Goal: Task Accomplishment & Management: Manage account settings

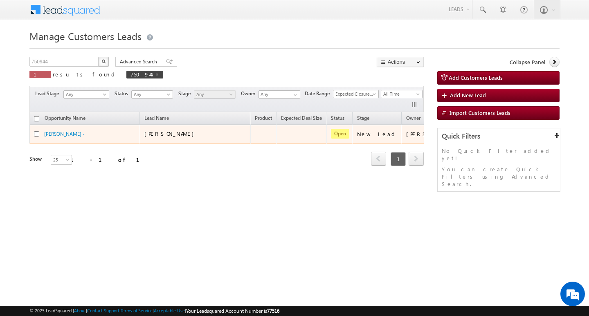
scroll to position [0, 20]
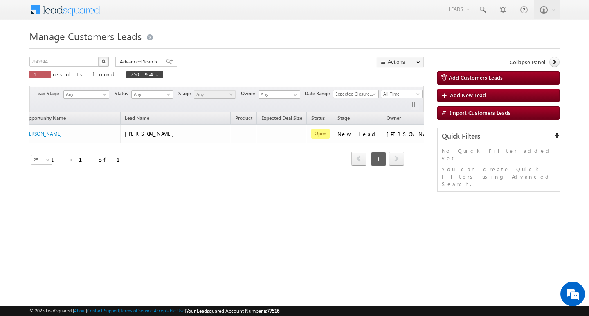
click at [62, 67] on div "750944 X 1 results found 750944" at bounding box center [96, 68] width 134 height 23
click at [65, 58] on input "750944" at bounding box center [64, 62] width 70 height 10
click at [126, 75] on span "750944" at bounding box center [144, 75] width 37 height 8
click at [155, 74] on span at bounding box center [157, 74] width 4 height 4
type input "Search Customers Leads"
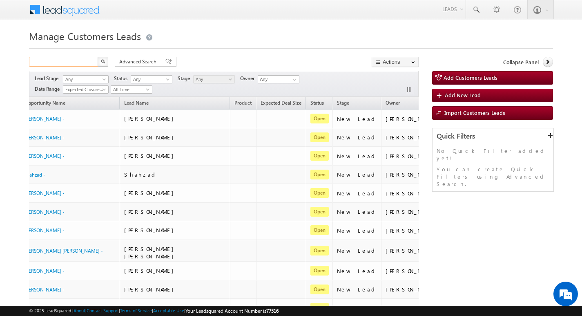
click at [75, 65] on input "text" at bounding box center [64, 62] width 70 height 10
paste input "751028"
type input "751028"
click at [98, 57] on button "button" at bounding box center [103, 62] width 11 height 10
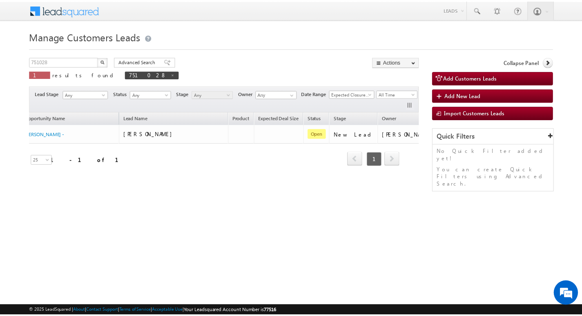
scroll to position [0, 66]
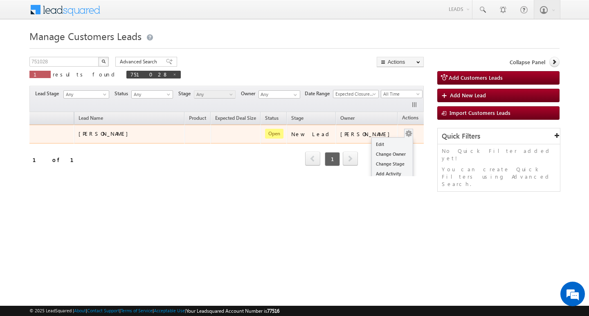
click at [404, 134] on span at bounding box center [408, 133] width 9 height 9
click at [390, 145] on link "Edit" at bounding box center [392, 144] width 41 height 10
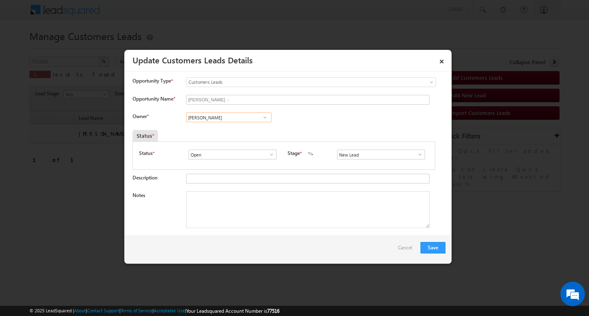
click at [253, 115] on input "[PERSON_NAME]" at bounding box center [228, 117] width 85 height 10
click at [224, 119] on input at bounding box center [228, 117] width 85 height 10
paste input "[EMAIL_ADDRESS][DOMAIN_NAME]"
click at [224, 125] on link "[PERSON_NAME] [PERSON_NAME][EMAIL_ADDRESS][DOMAIN_NAME]" at bounding box center [228, 130] width 85 height 16
type input "[PERSON_NAME]"
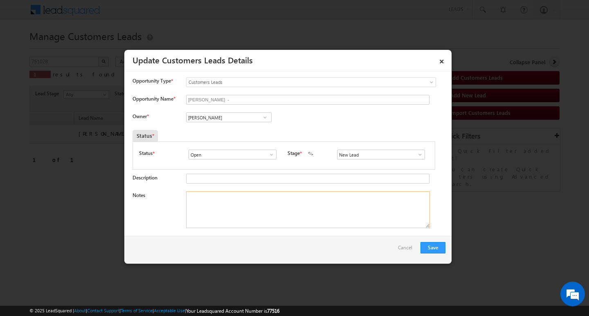
click at [229, 226] on textarea "Notes" at bounding box center [308, 209] width 244 height 37
click at [309, 210] on textarea "Notes" at bounding box center [308, 209] width 244 height 37
paste textarea "Customer Name/ [PERSON_NAME]/AG 51/ B //[DEMOGRAPHIC_DATA]/ WORK EXPERYSE / 9Y …"
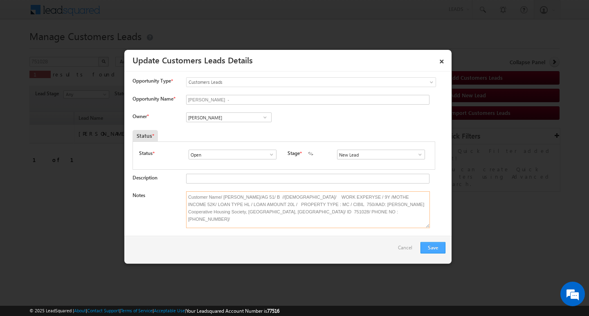
type textarea "Customer Name/ [PERSON_NAME]/AG 51/ B //[DEMOGRAPHIC_DATA]/ WORK EXPERYSE / 9Y …"
click at [430, 244] on button "Save" at bounding box center [432, 247] width 25 height 11
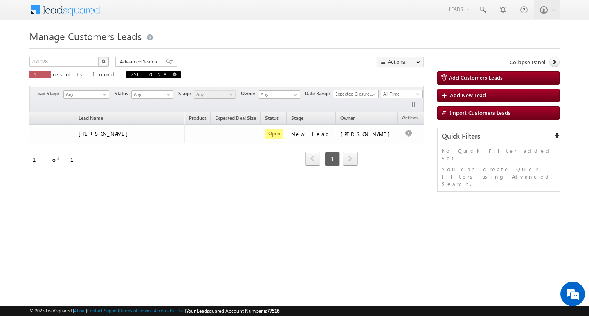
click at [172, 72] on span at bounding box center [174, 74] width 4 height 4
type input "Search Customers Leads"
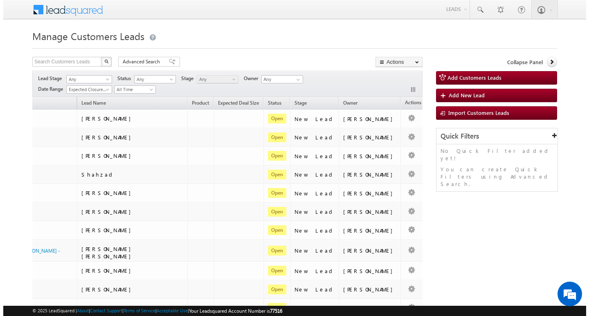
scroll to position [0, 33]
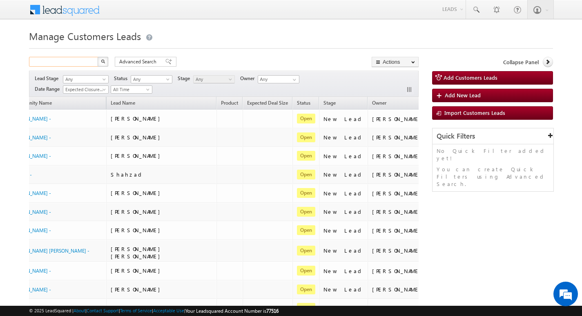
click at [81, 58] on input "text" at bounding box center [64, 62] width 70 height 10
paste input "753359"
type input "753359"
click at [98, 57] on button "button" at bounding box center [103, 62] width 11 height 10
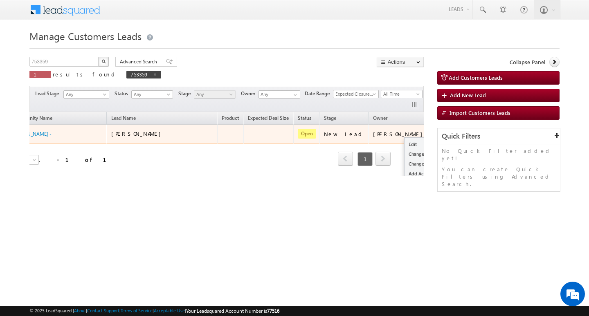
click at [437, 133] on button "button" at bounding box center [441, 134] width 8 height 8
click at [404, 142] on link "Edit" at bounding box center [424, 144] width 41 height 10
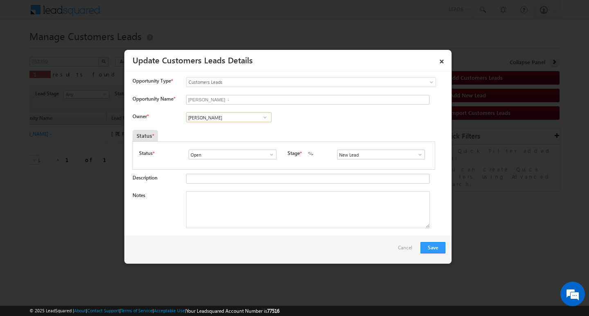
click at [223, 115] on input "[PERSON_NAME]" at bounding box center [228, 117] width 85 height 10
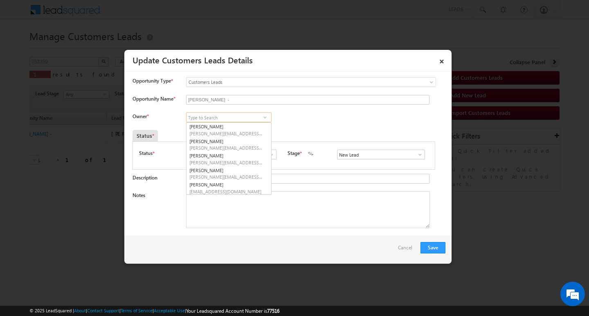
scroll to position [17, 0]
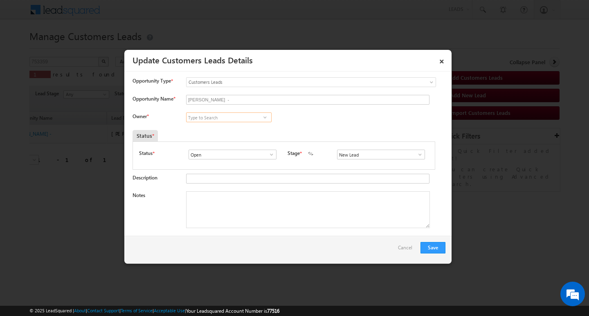
click at [200, 119] on input at bounding box center [228, 117] width 85 height 10
paste input "[PERSON_NAME][EMAIL_ADDRESS][PERSON_NAME][DOMAIN_NAME]"
type input "[PERSON_NAME][EMAIL_ADDRESS][PERSON_NAME][DOMAIN_NAME]"
click at [230, 185] on div at bounding box center [306, 179] width 240 height 11
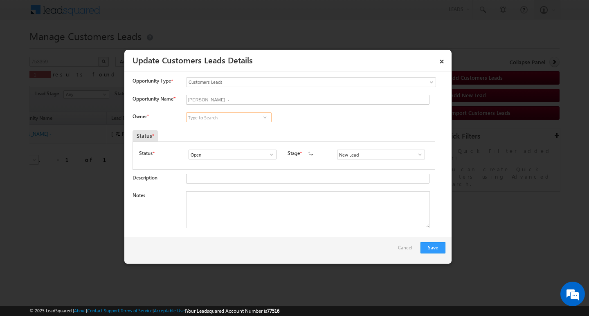
click at [232, 117] on input at bounding box center [228, 117] width 85 height 10
paste input "[PERSON_NAME][EMAIL_ADDRESS][PERSON_NAME][DOMAIN_NAME]"
type input "[PERSON_NAME][EMAIL_ADDRESS][PERSON_NAME][DOMAIN_NAME]"
click at [228, 116] on input at bounding box center [228, 117] width 85 height 10
paste input "[PERSON_NAME][EMAIL_ADDRESS][DOMAIN_NAME]"
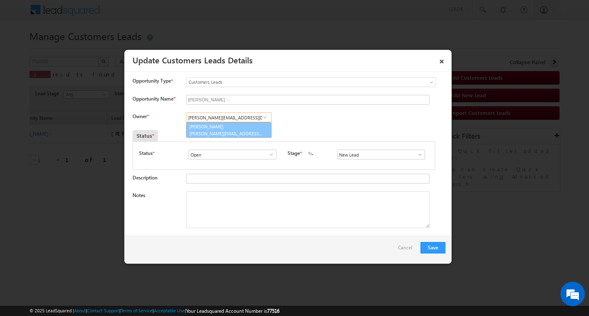
click at [223, 128] on link "[PERSON_NAME] [PERSON_NAME][EMAIL_ADDRESS][DOMAIN_NAME]" at bounding box center [228, 130] width 85 height 16
type input "[PERSON_NAME]"
click at [237, 212] on textarea "Notes" at bounding box center [308, 209] width 244 height 37
click at [262, 215] on textarea "Notes" at bounding box center [308, 209] width 244 height 37
paste textarea "Customer Name: [PERSON_NAME]/ 54Y / JOB / MOTHE INCOME : 40K / WORAK EXPE 20Y /…"
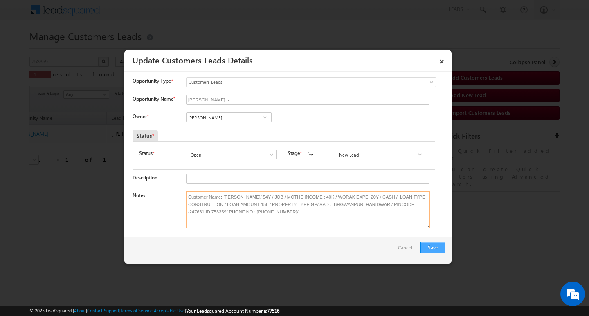
type textarea "Customer Name: [PERSON_NAME]/ 54Y / JOB / MOTHE INCOME : 40K / WORAK EXPE 20Y /…"
click at [435, 244] on button "Save" at bounding box center [432, 247] width 25 height 11
